Goal: Navigation & Orientation: Find specific page/section

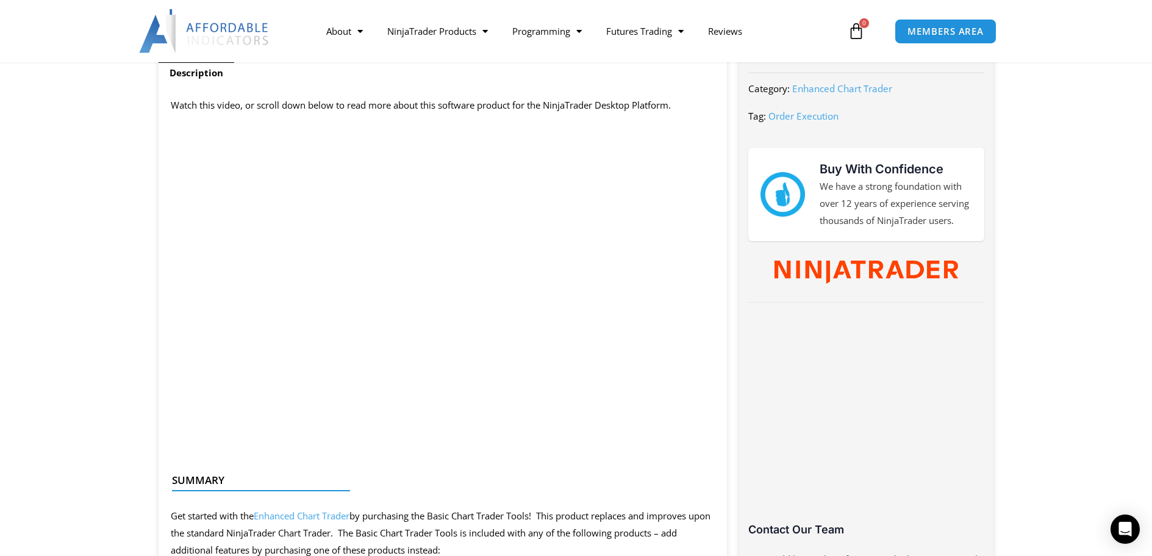
scroll to position [549, 0]
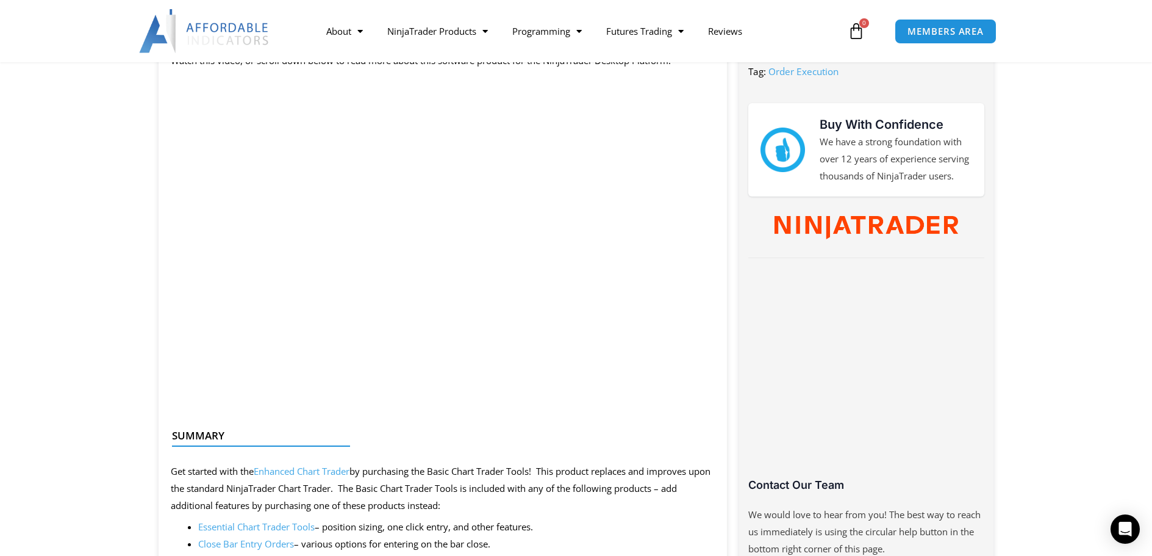
click at [320, 472] on link "Enhanced Chart Trader" at bounding box center [302, 471] width 96 height 12
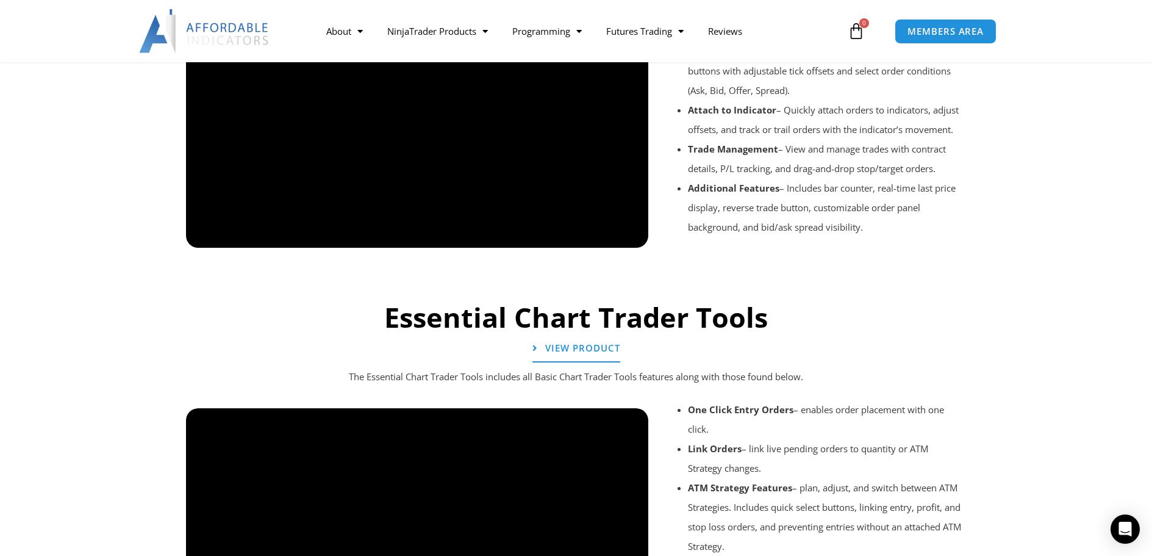
scroll to position [1098, 0]
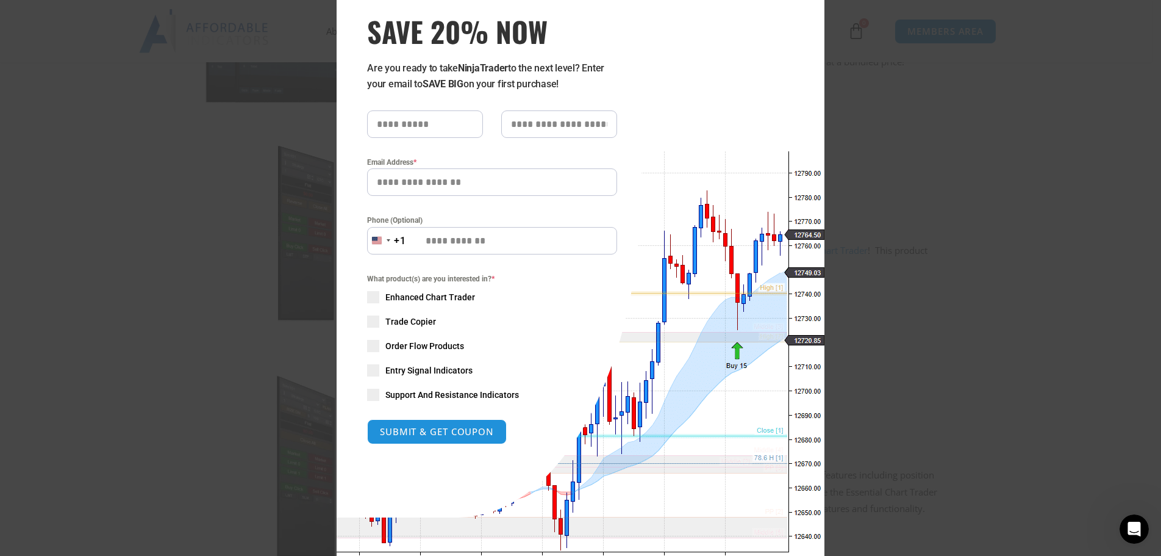
scroll to position [61, 0]
